Goal: Transaction & Acquisition: Purchase product/service

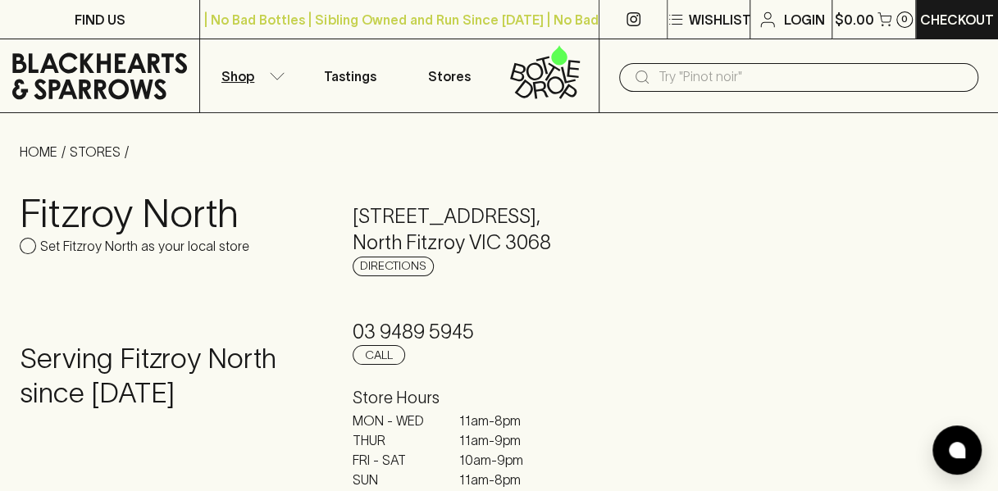
click at [262, 76] on button "Shop" at bounding box center [249, 75] width 99 height 73
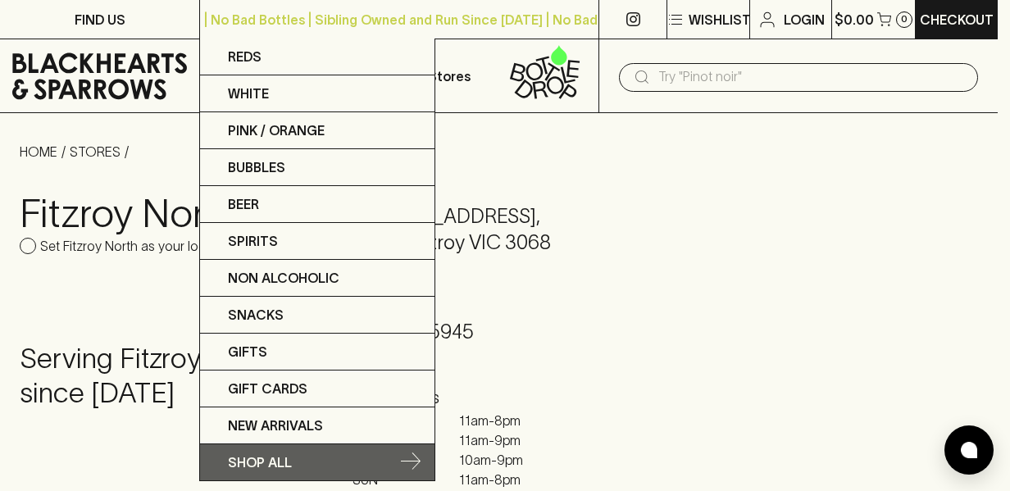
click at [274, 457] on p "SHOP ALL" at bounding box center [260, 463] width 64 height 20
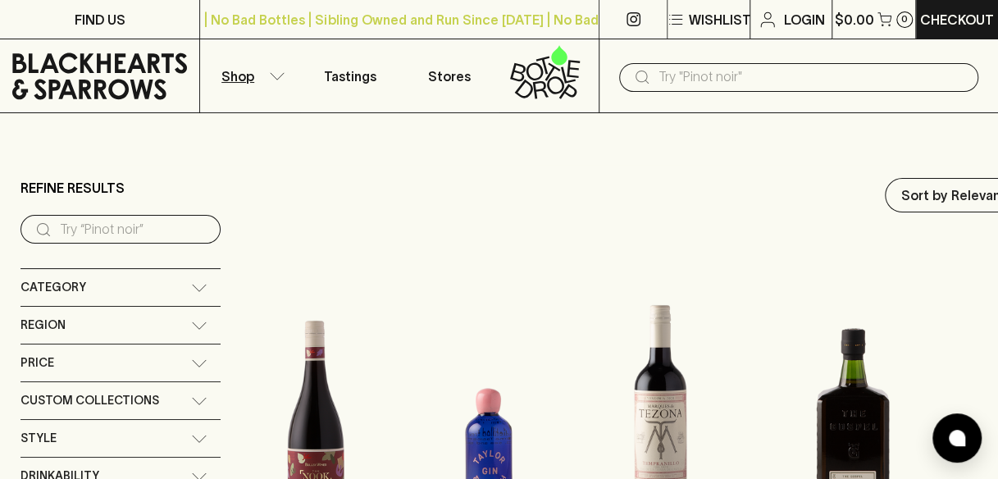
click at [133, 285] on div "Category" at bounding box center [105, 287] width 171 height 20
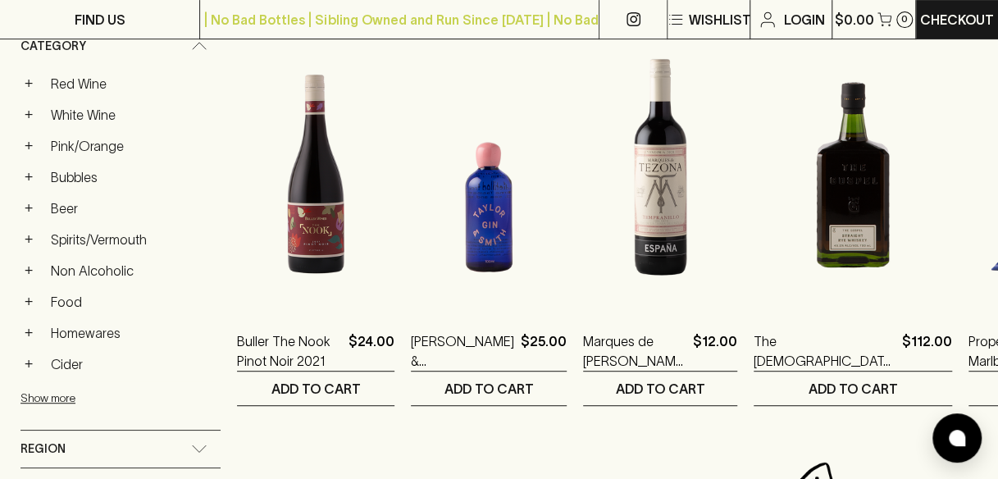
scroll to position [164, 0]
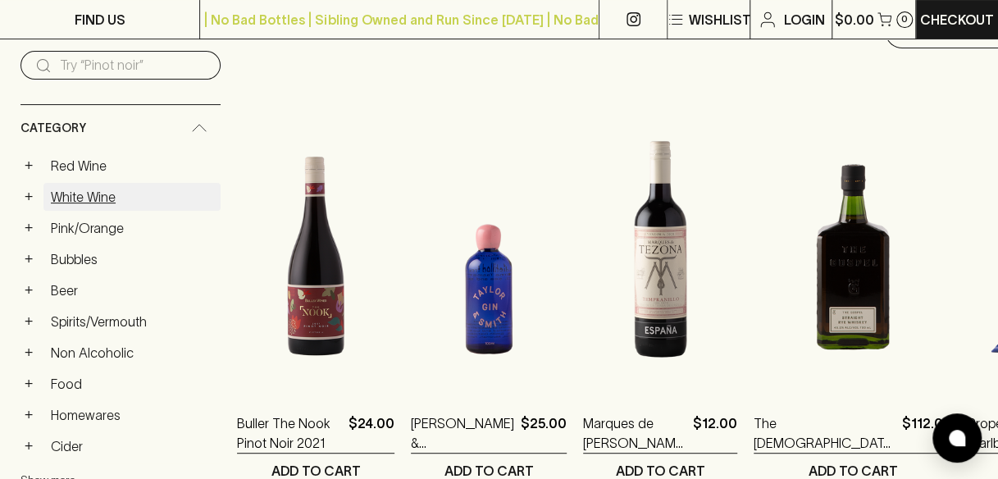
click at [80, 199] on link "White Wine" at bounding box center [131, 197] width 177 height 28
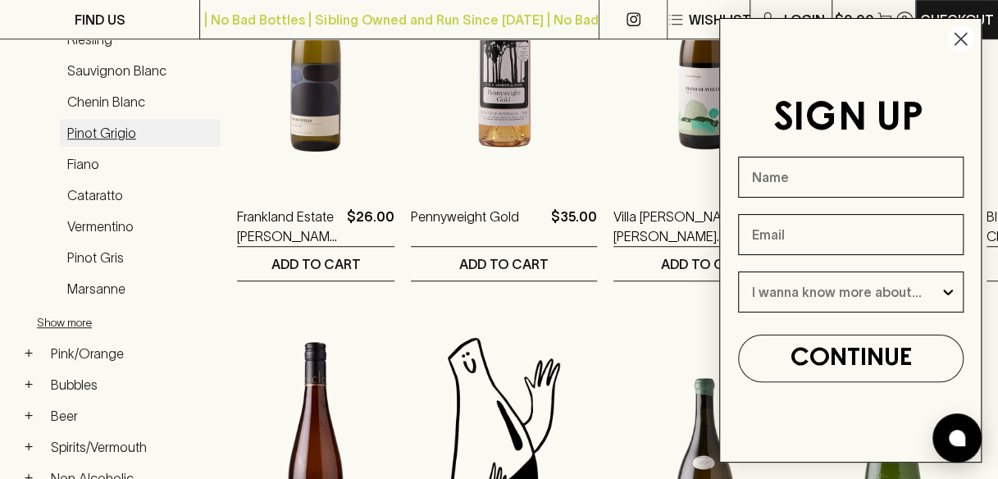
scroll to position [328, 0]
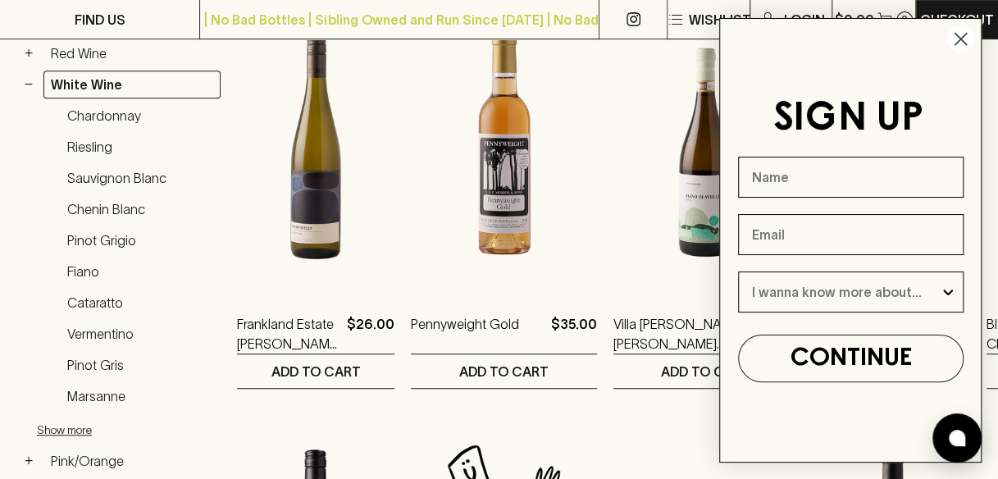
click at [962, 35] on circle "Close dialog" at bounding box center [960, 38] width 27 height 27
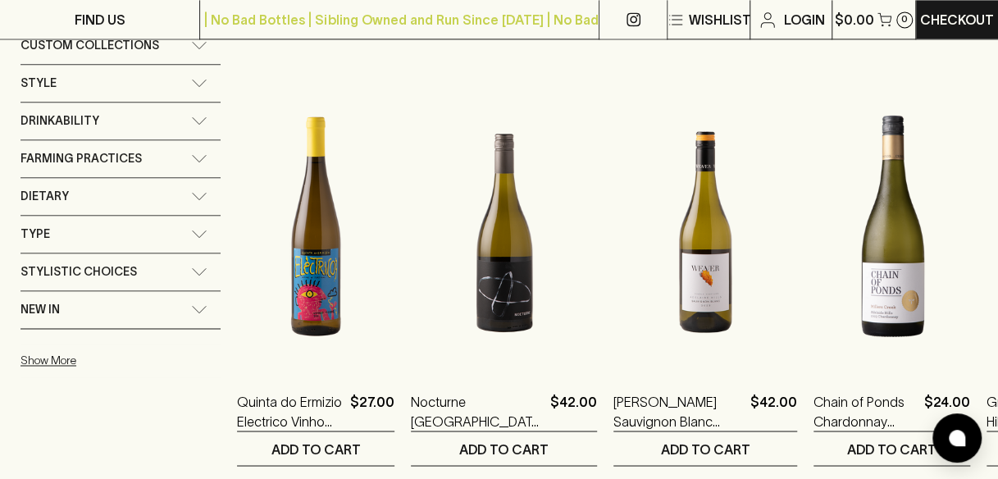
scroll to position [1148, 0]
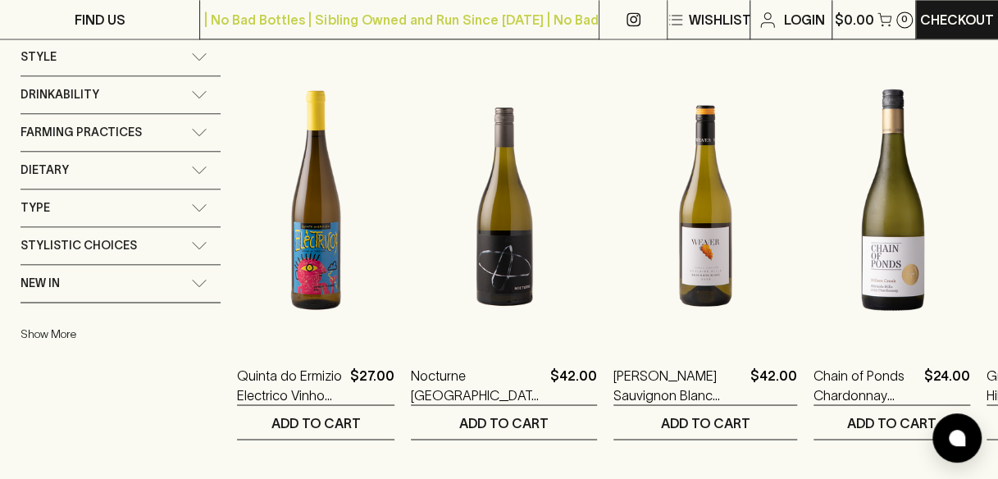
click at [53, 317] on button "Show More" at bounding box center [127, 334] width 215 height 34
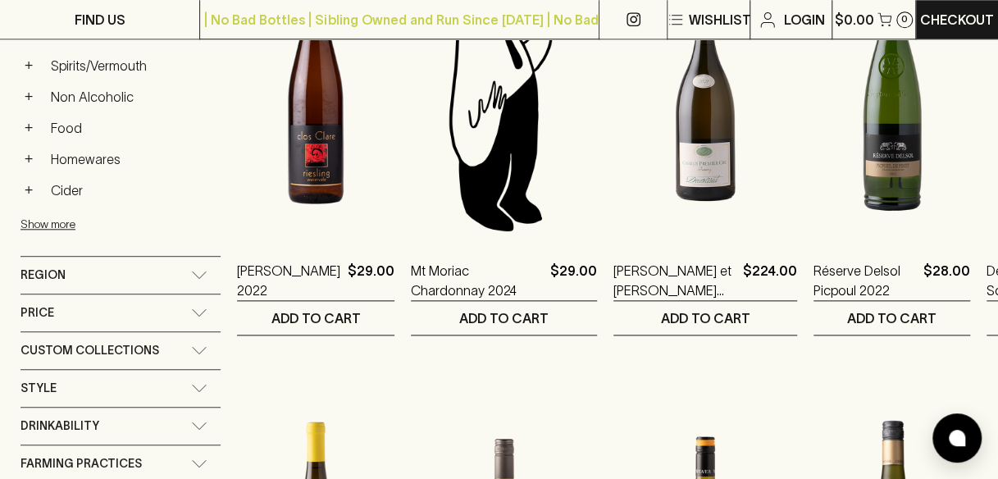
scroll to position [738, 0]
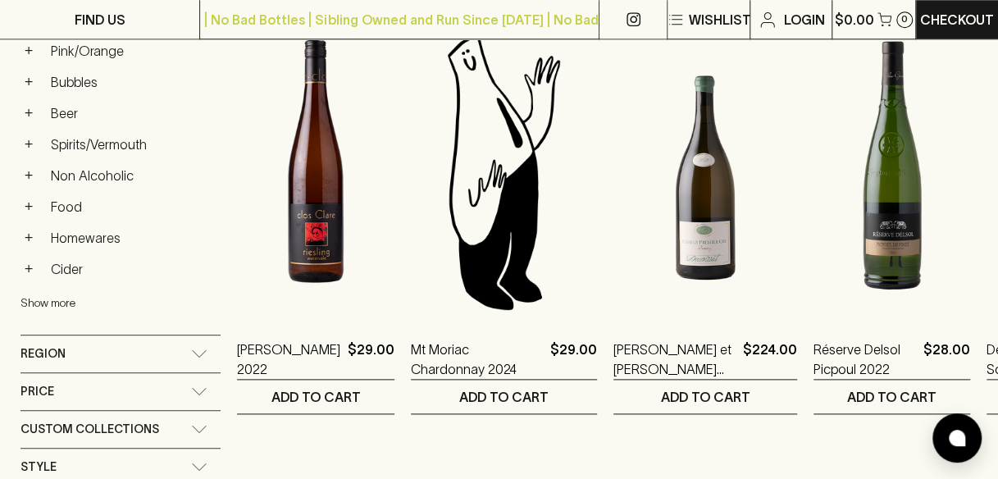
click at [49, 293] on button "Show more" at bounding box center [127, 303] width 215 height 34
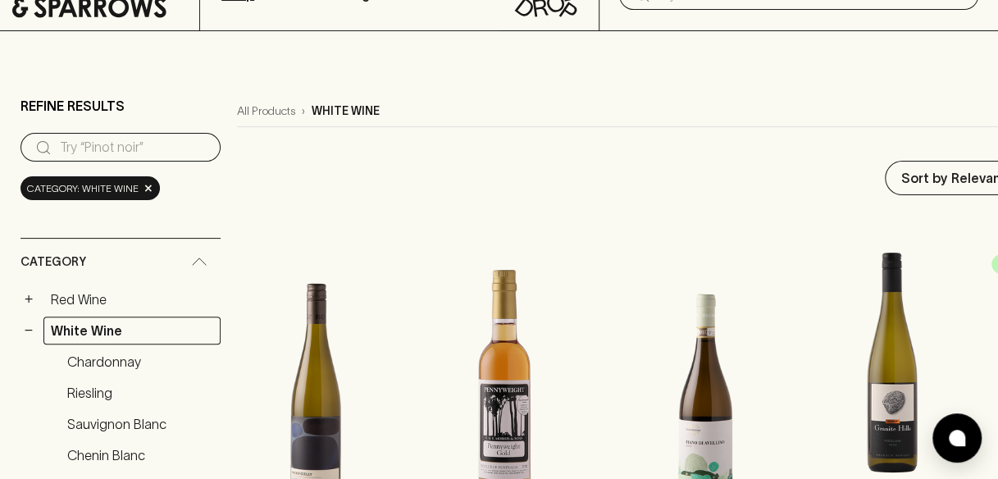
scroll to position [0, 0]
